Goal: Task Accomplishment & Management: Complete application form

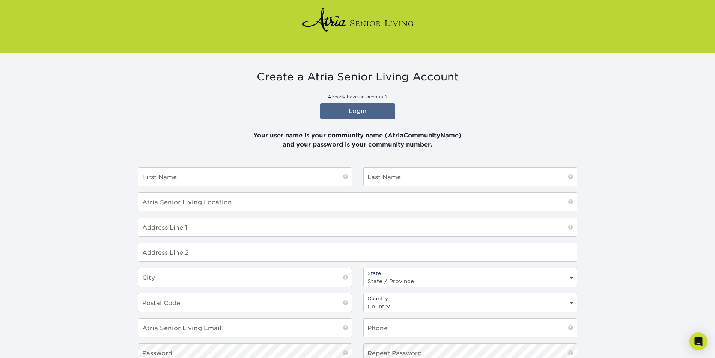
scroll to position [75, 0]
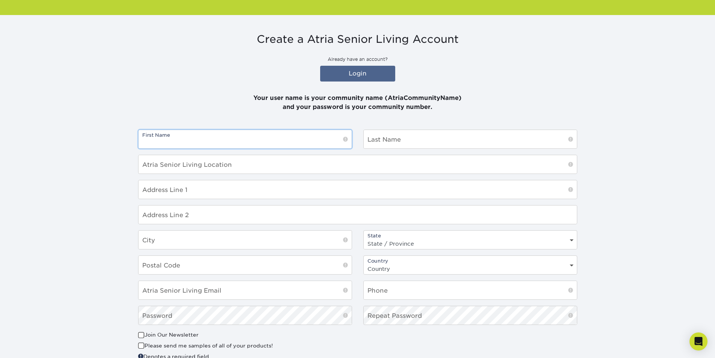
click at [174, 136] on input "text" at bounding box center [245, 139] width 213 height 18
type input "[PERSON_NAME]"
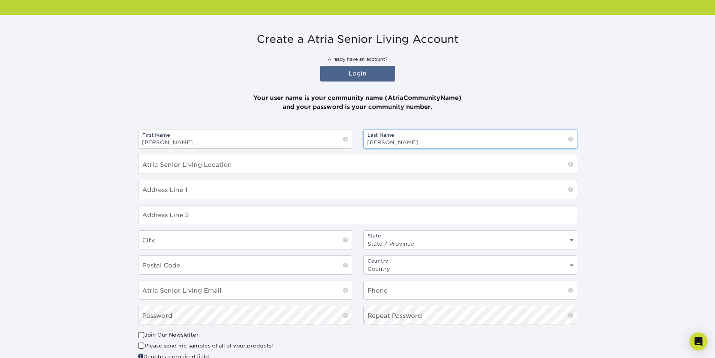
type input "[PERSON_NAME]"
type input "Atria [GEOGRAPHIC_DATA]"
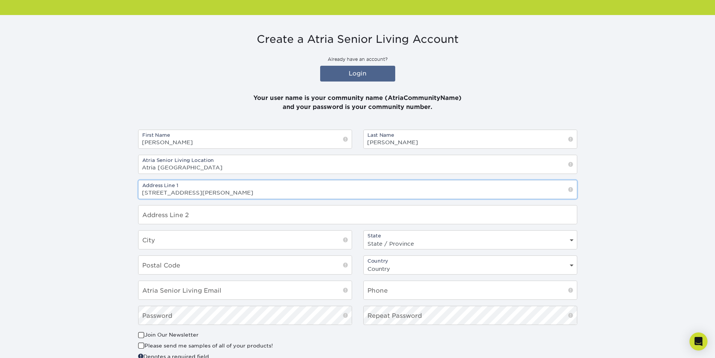
type input "[STREET_ADDRESS][PERSON_NAME]"
type input "Sunnyvale"
select select "CA"
type input "94087"
select select "US"
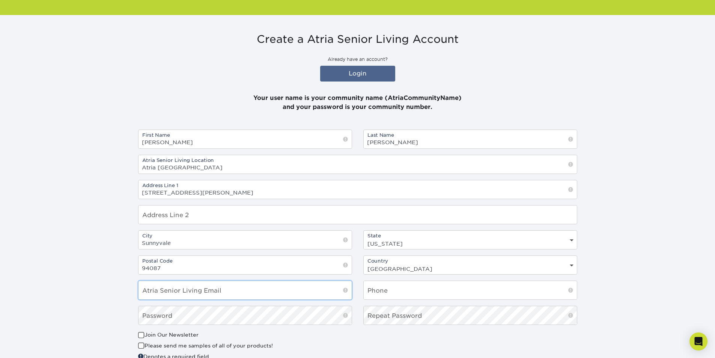
click at [214, 286] on input "email" at bounding box center [245, 290] width 213 height 18
paste input "[PERSON_NAME][EMAIL_ADDRESS][PERSON_NAME][DOMAIN_NAME]"
type input "[PERSON_NAME][EMAIL_ADDRESS][PERSON_NAME][DOMAIN_NAME]"
click at [413, 293] on input "text" at bounding box center [470, 290] width 213 height 18
type input "4087383410"
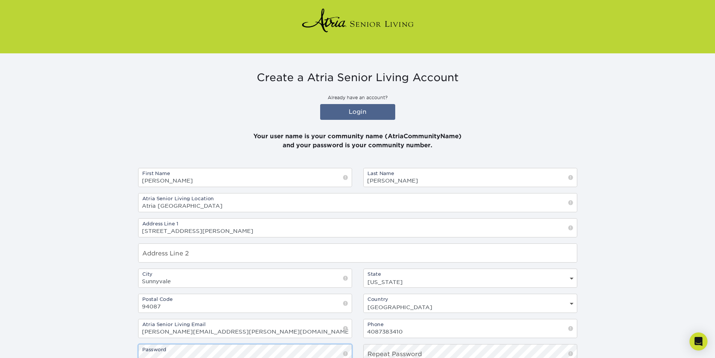
scroll to position [0, 0]
